Goal: Find contact information: Find contact information

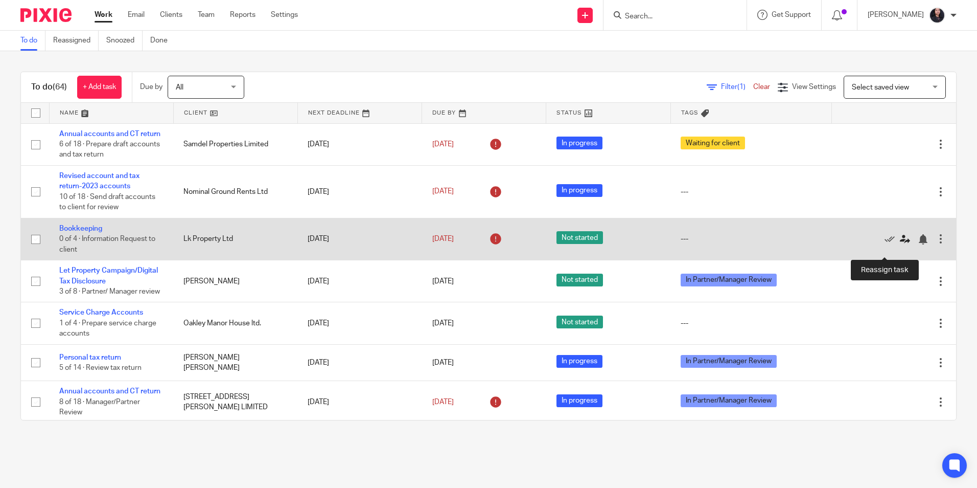
click at [900, 244] on icon at bounding box center [905, 239] width 10 height 10
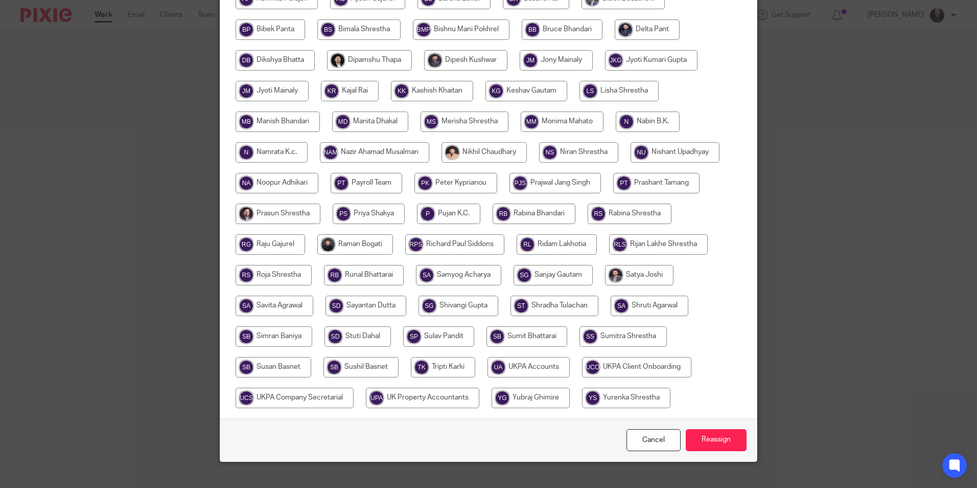
scroll to position [273, 0]
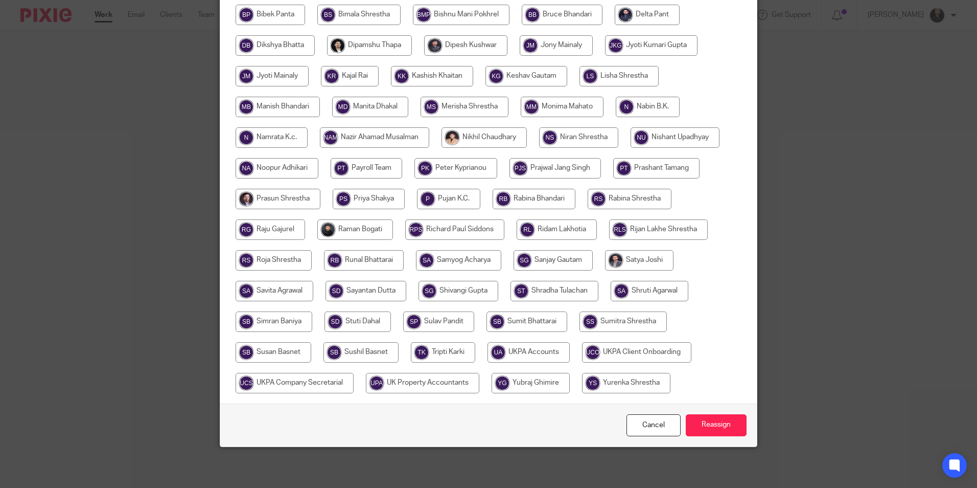
click at [363, 104] on input "radio" at bounding box center [370, 107] width 76 height 20
radio input "true"
click at [711, 424] on input "Reassign" at bounding box center [716, 425] width 61 height 22
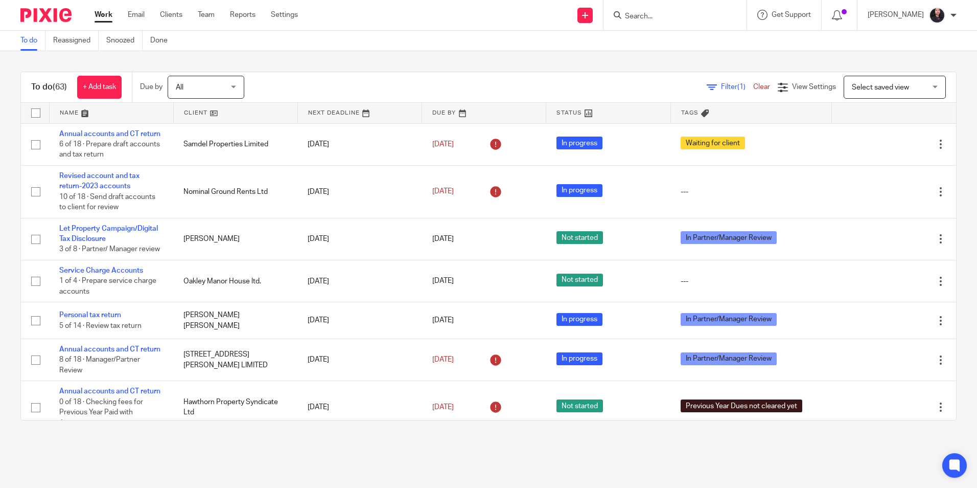
click at [640, 18] on input "Search" at bounding box center [670, 16] width 92 height 9
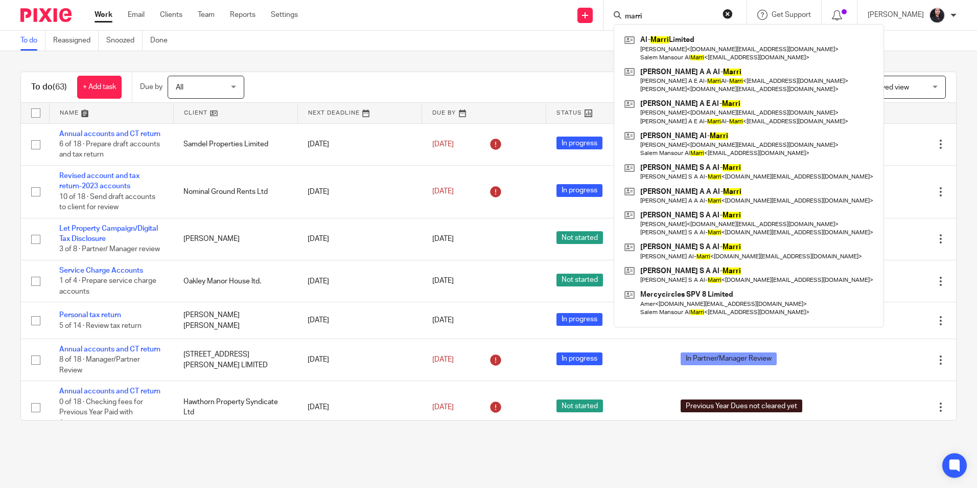
drag, startPoint x: 646, startPoint y: 18, endPoint x: 602, endPoint y: 15, distance: 45.0
click at [604, 15] on div "marri Al- Marri Limited Amer Saleh < alasima.realestate@hotmail.com > Salem Man…" at bounding box center [675, 15] width 143 height 30
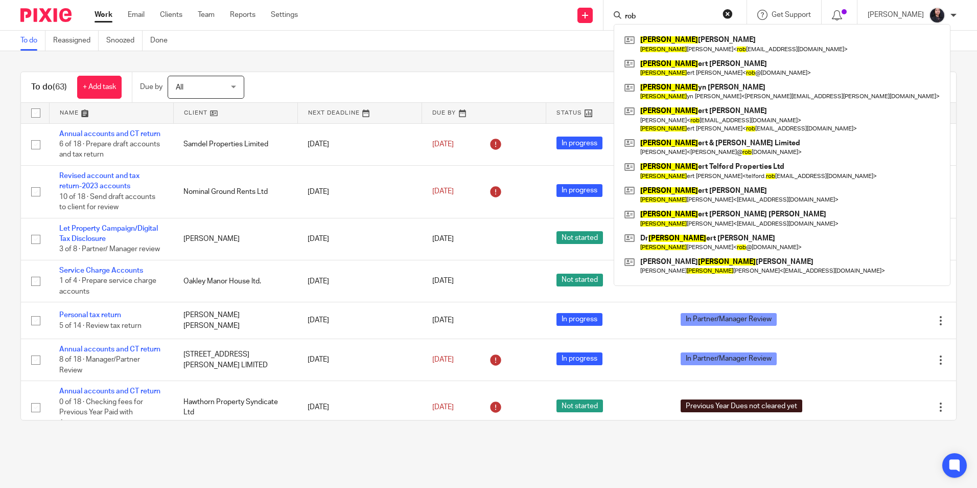
drag, startPoint x: 646, startPoint y: 16, endPoint x: 602, endPoint y: 20, distance: 44.6
click at [604, 20] on div "rob Rob erto Mallenzi Rob erto Mallenzi < rob ertomallenzi@gmail.com > Rob ert …" at bounding box center [675, 15] width 143 height 30
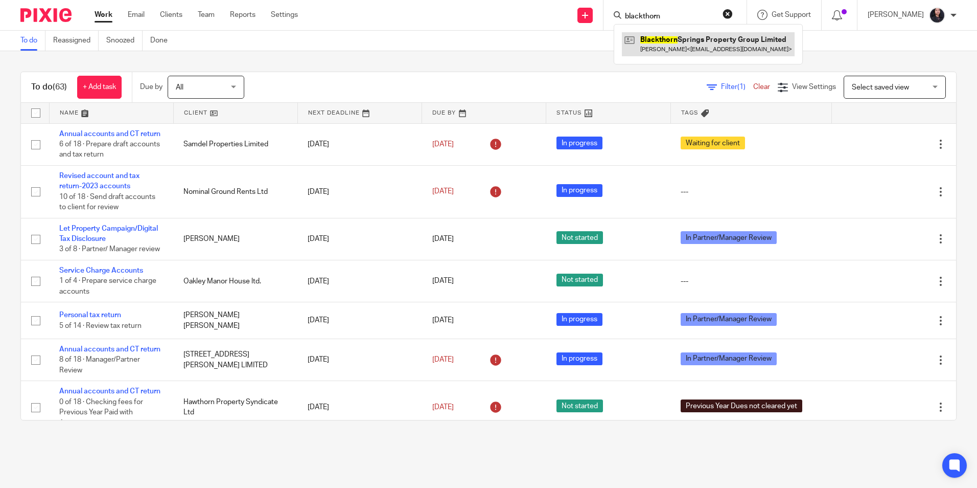
type input "blackthorn"
click at [650, 41] on link at bounding box center [708, 44] width 173 height 24
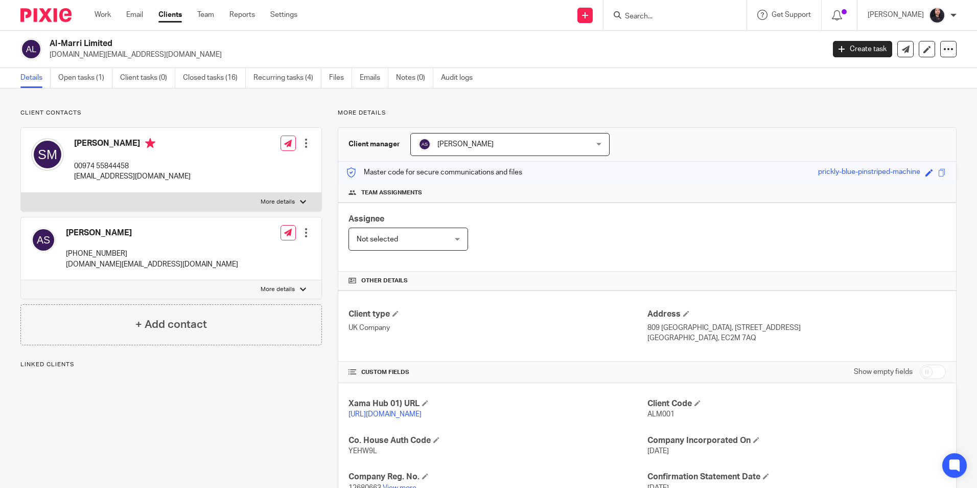
scroll to position [199, 0]
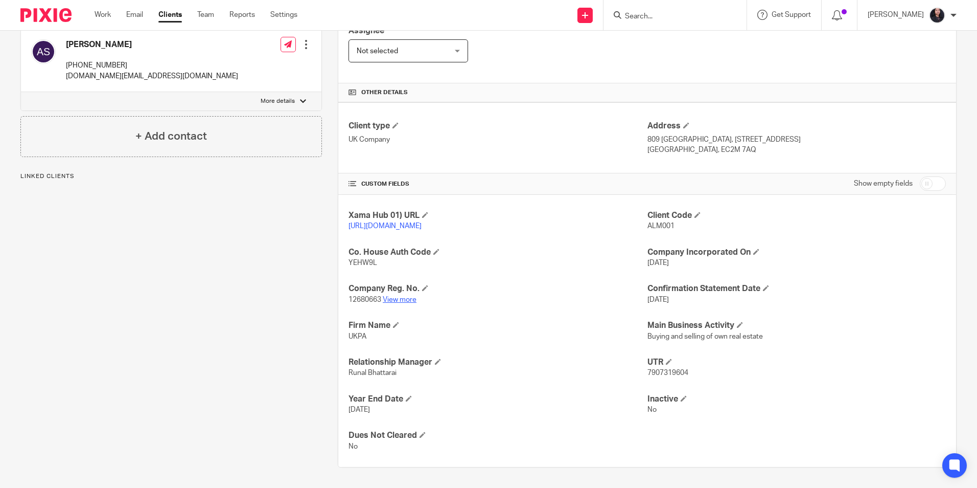
click at [404, 299] on link "View more" at bounding box center [400, 299] width 34 height 7
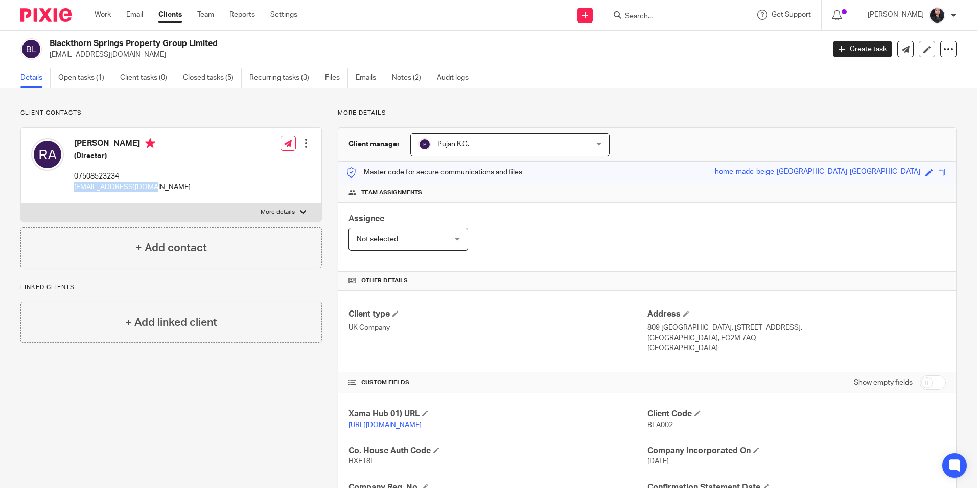
drag, startPoint x: 73, startPoint y: 186, endPoint x: 158, endPoint y: 187, distance: 85.4
click at [158, 187] on div "[PERSON_NAME] (Director) 07508523234 [EMAIL_ADDRESS][DOMAIN_NAME] Edit contact …" at bounding box center [171, 165] width 301 height 75
copy p "[EMAIL_ADDRESS][DOMAIN_NAME]"
click at [48, 14] on img at bounding box center [45, 15] width 51 height 14
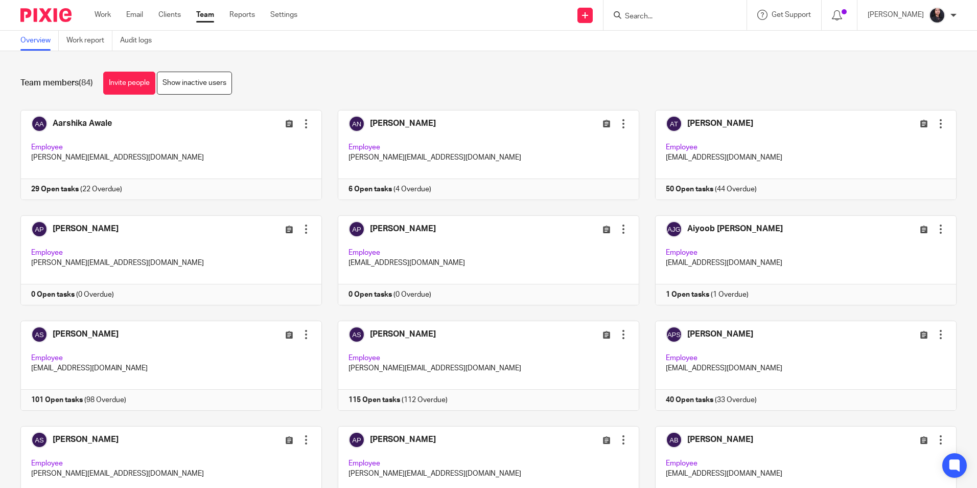
scroll to position [2487, 0]
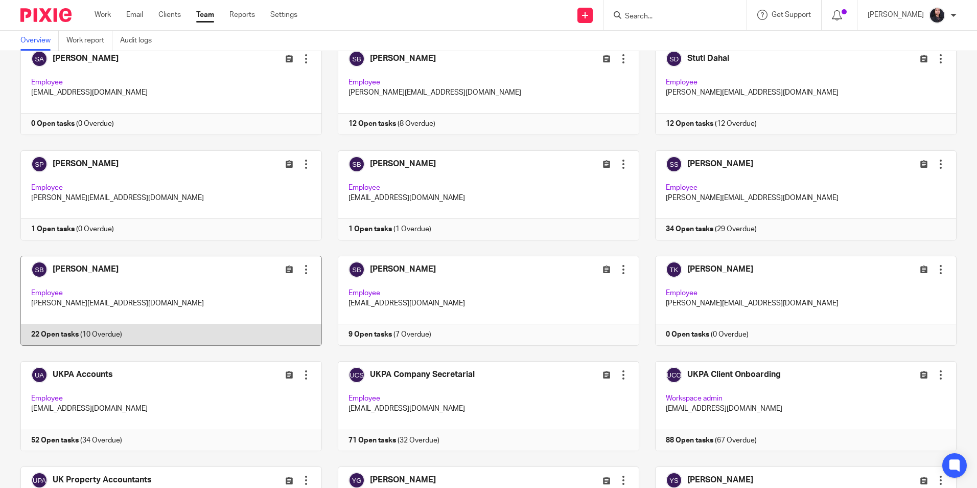
click at [86, 301] on link at bounding box center [163, 301] width 317 height 90
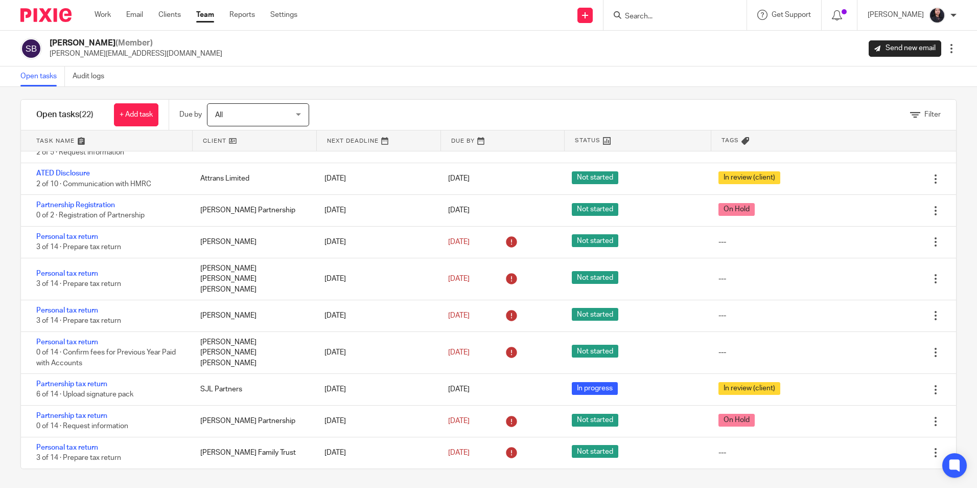
scroll to position [10, 0]
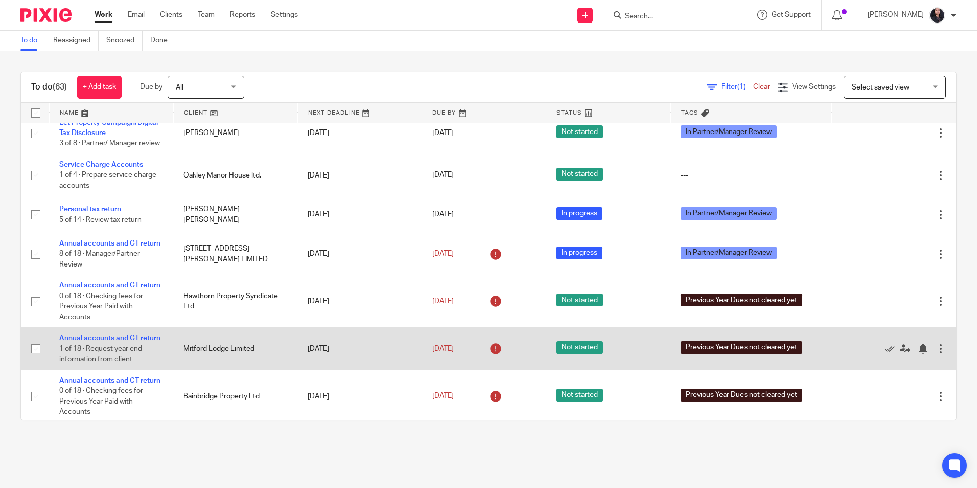
scroll to position [102, 0]
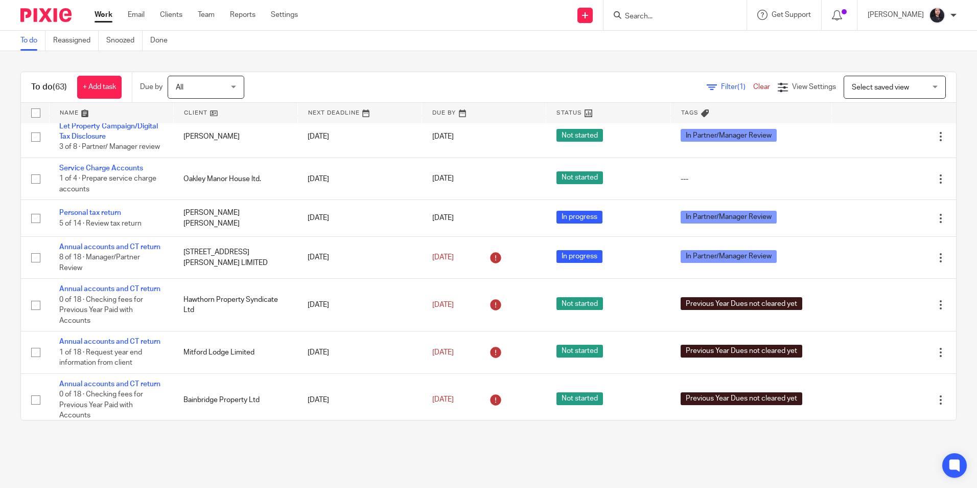
click at [628, 11] on form at bounding box center [678, 15] width 109 height 13
click at [638, 20] on input "Search" at bounding box center [670, 16] width 92 height 9
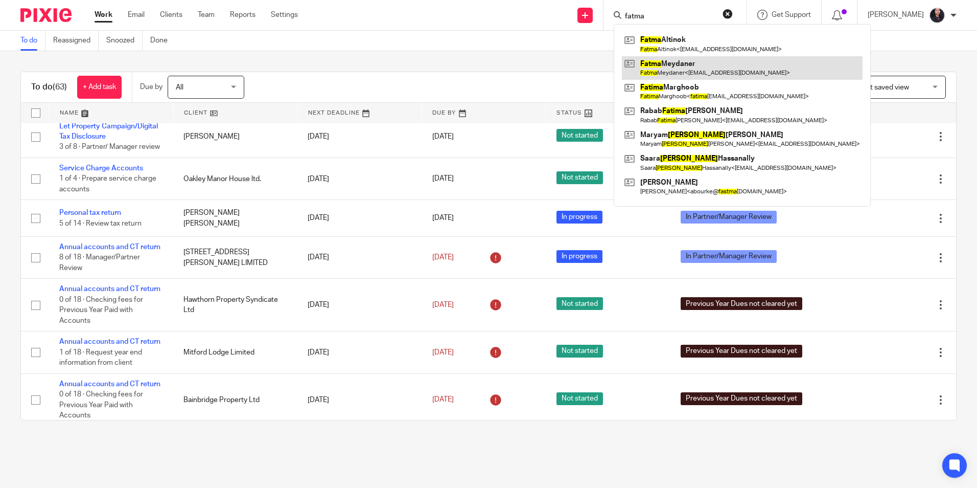
type input "fatma"
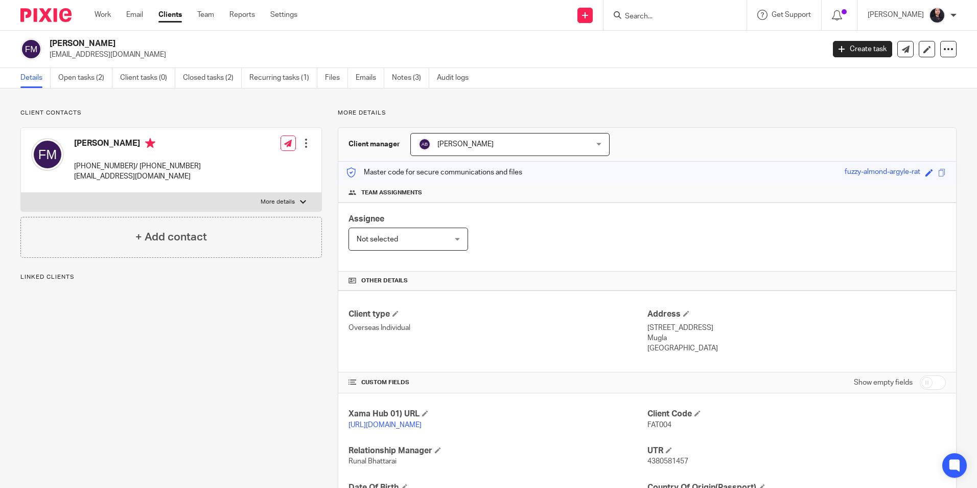
scroll to position [135, 0]
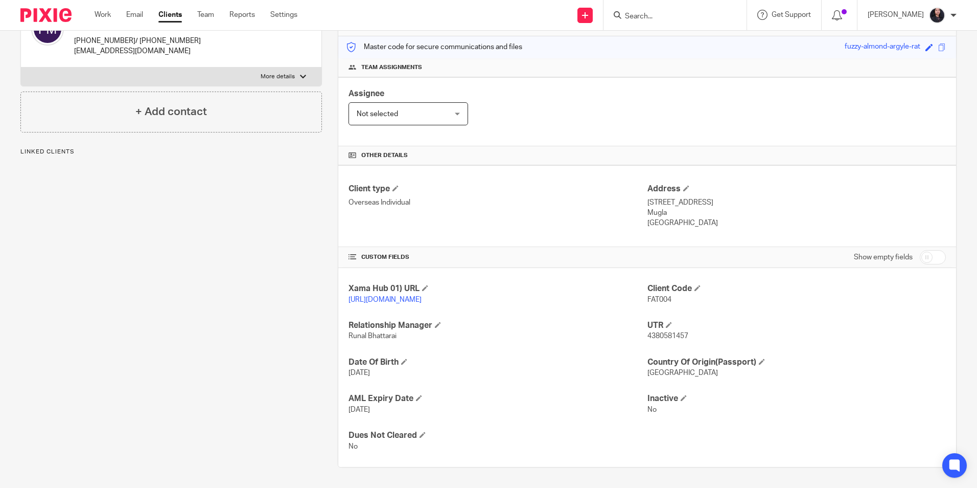
click at [665, 339] on span "4380581457" at bounding box center [668, 335] width 41 height 7
copy span "4380581457"
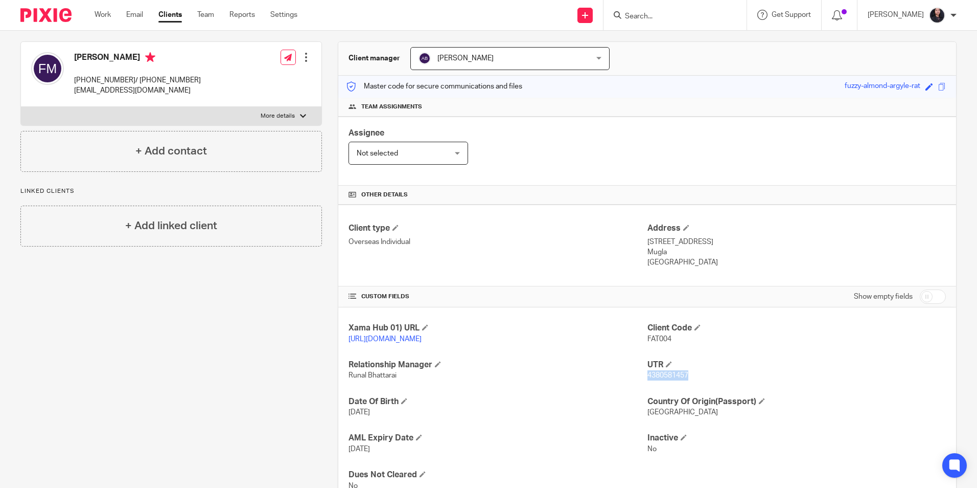
scroll to position [0, 0]
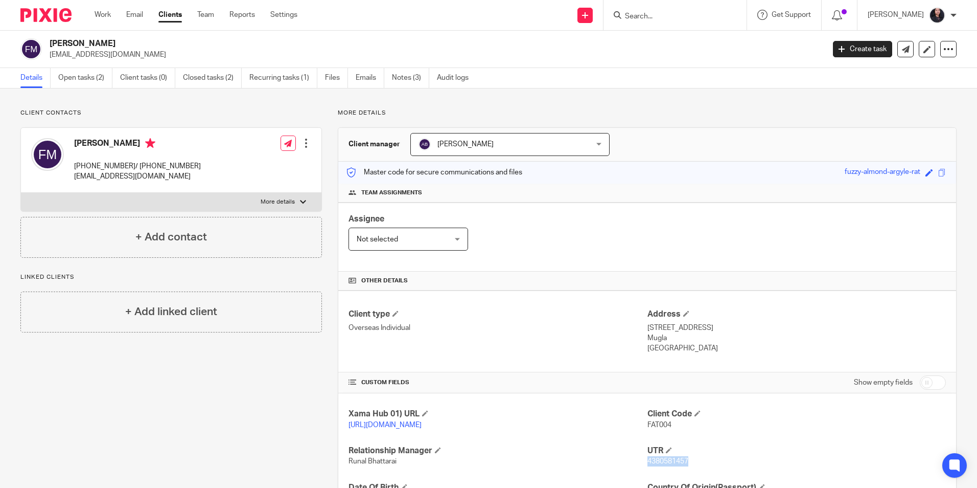
drag, startPoint x: 51, startPoint y: 44, endPoint x: 120, endPoint y: 41, distance: 69.1
click at [120, 41] on h2 "[PERSON_NAME]" at bounding box center [357, 43] width 614 height 11
copy h2 "[PERSON_NAME]"
click at [80, 79] on link "Open tasks (2)" at bounding box center [85, 78] width 54 height 20
